Goal: Find specific page/section

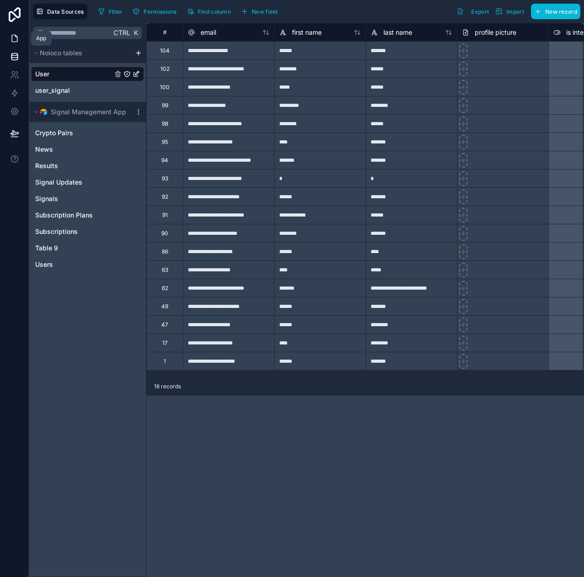
click at [14, 39] on icon at bounding box center [14, 38] width 9 height 9
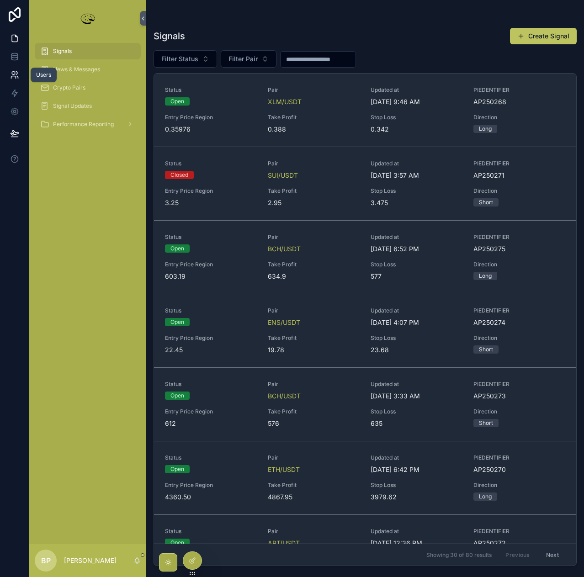
click at [16, 75] on icon at bounding box center [14, 74] width 9 height 9
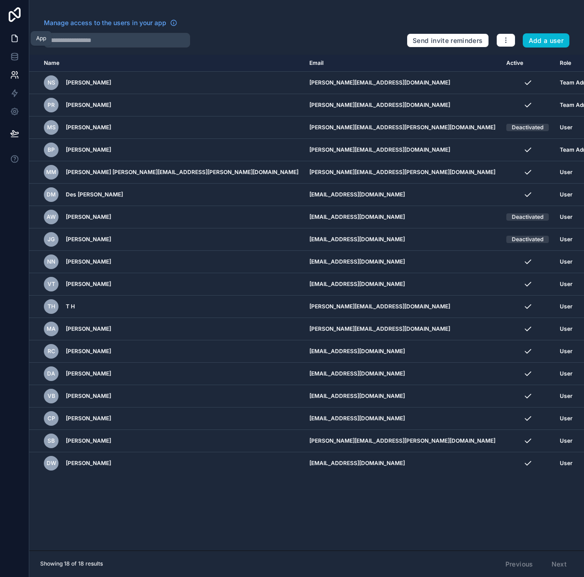
click at [16, 33] on link at bounding box center [14, 38] width 29 height 18
